Goal: Navigation & Orientation: Find specific page/section

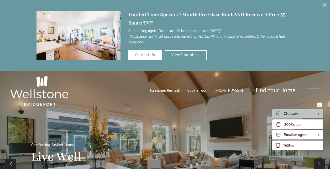
click at [325, 4] on icon "Close Alert" at bounding box center [325, 5] width 5 height 5
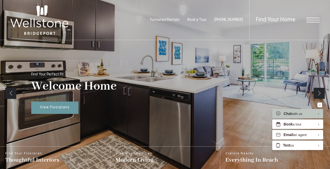
click at [310, 22] on span "Open Menu" at bounding box center [313, 22] width 13 height 1
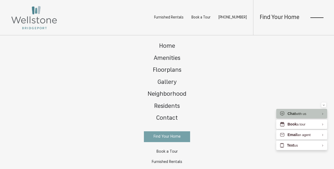
click at [176, 134] on link "Find Your Home" at bounding box center [167, 136] width 46 height 11
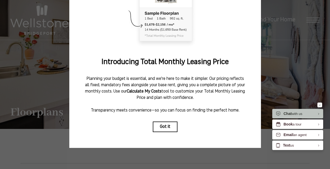
scroll to position [72, 0]
click at [162, 123] on button "Got it" at bounding box center [165, 126] width 25 height 11
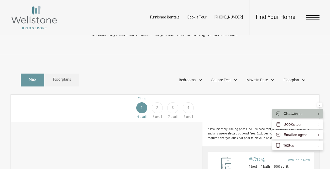
scroll to position [184, 0]
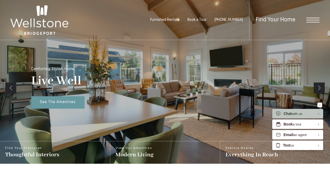
scroll to position [79, 0]
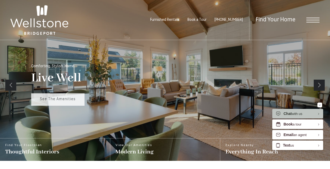
click at [62, 99] on span "See The Amenities" at bounding box center [58, 99] width 36 height 4
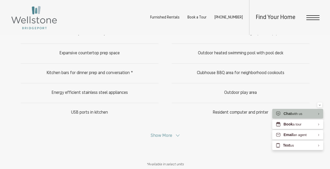
scroll to position [263, 0]
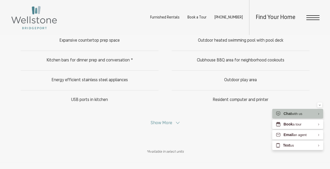
click at [167, 123] on span "Show More" at bounding box center [162, 122] width 22 height 4
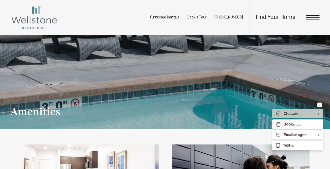
scroll to position [0, 0]
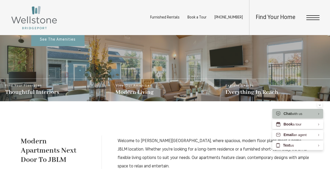
scroll to position [123, 0]
